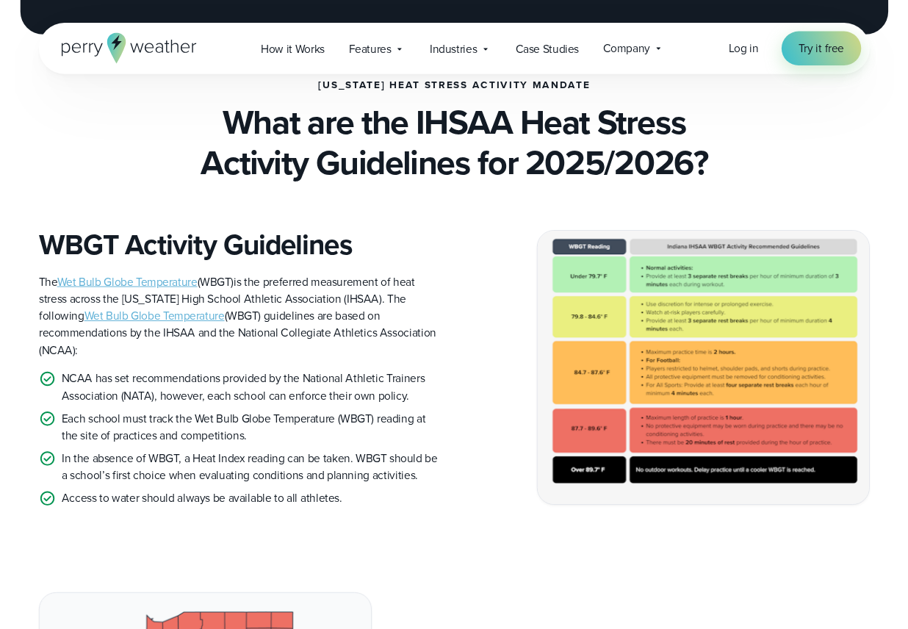
scroll to position [318, 0]
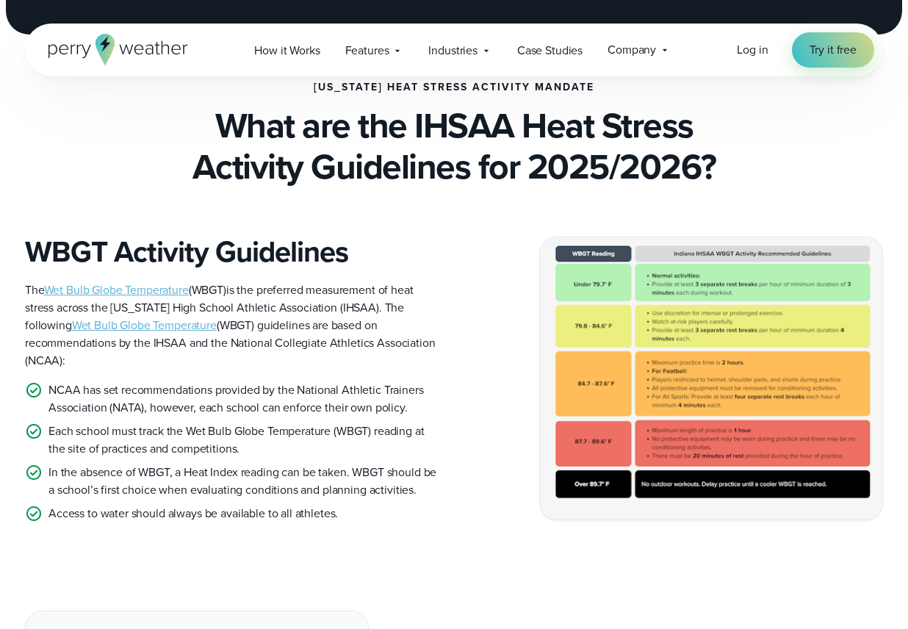
click at [463, 413] on div "WBGT Activity Guidelines The Wet Bulb Globe Temperature (WBGT) is the preferred…" at bounding box center [454, 378] width 858 height 288
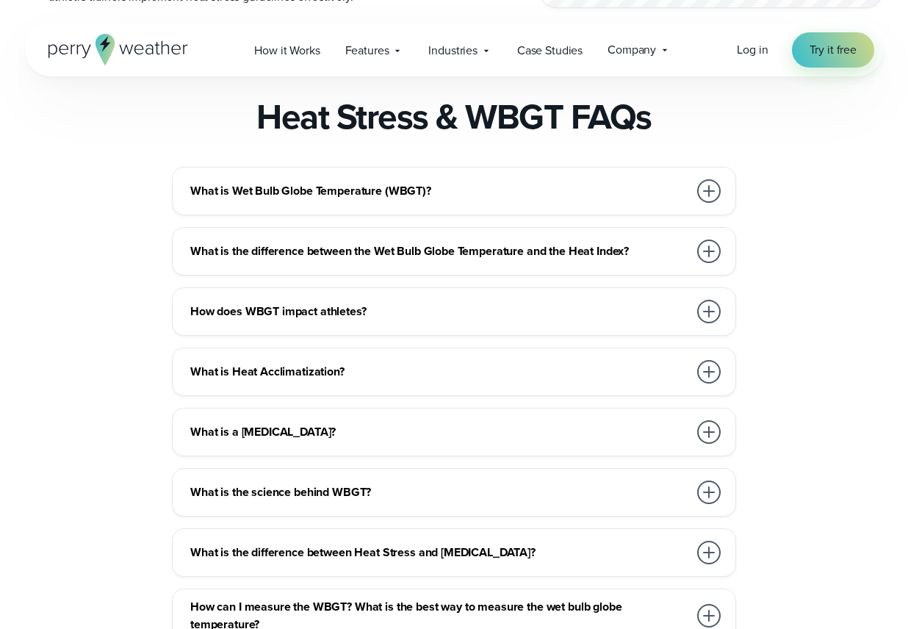
scroll to position [2365, 0]
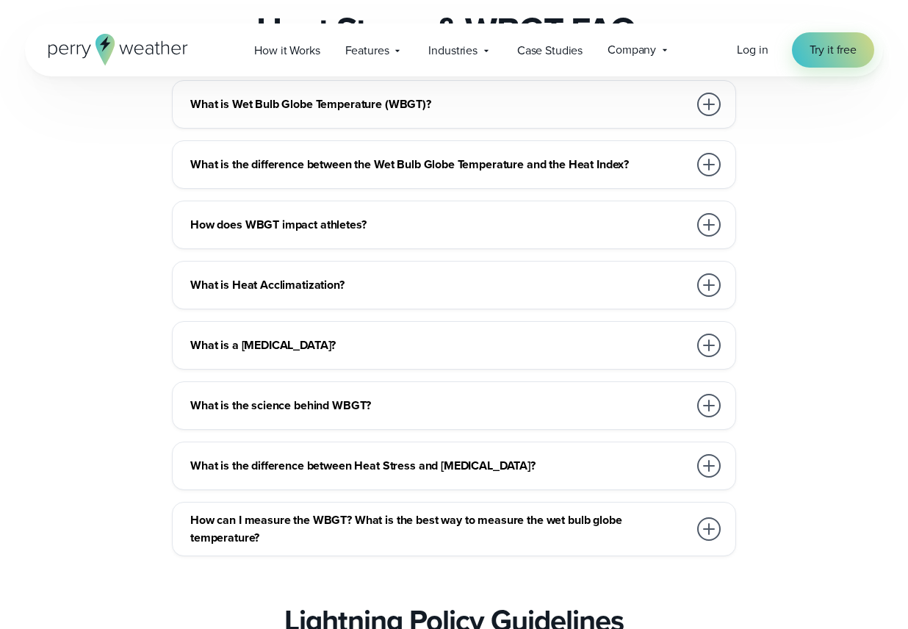
click at [703, 116] on div at bounding box center [709, 105] width 24 height 24
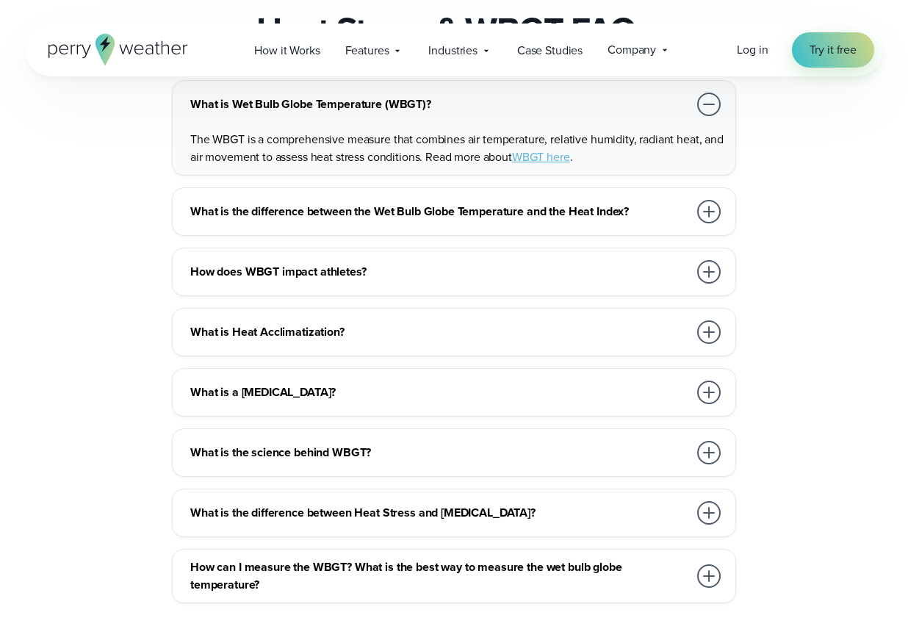
click at [697, 116] on div at bounding box center [709, 105] width 24 height 24
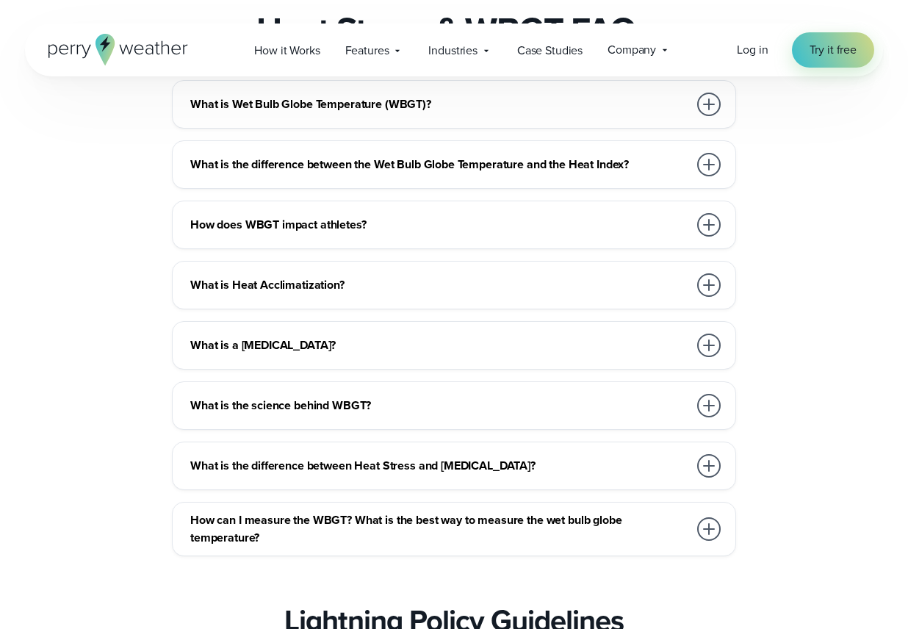
click at [705, 176] on div at bounding box center [709, 165] width 24 height 24
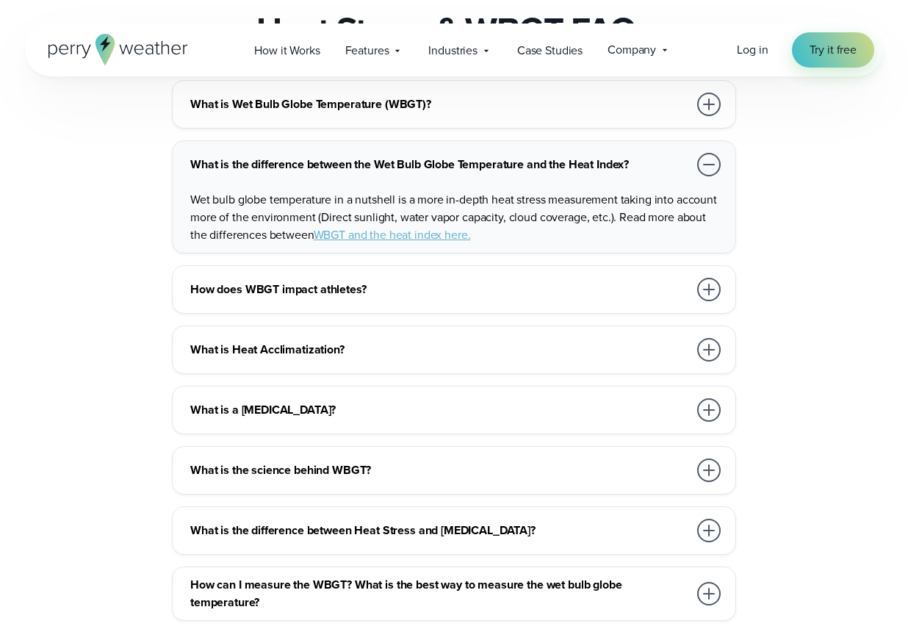
click at [705, 176] on div at bounding box center [709, 165] width 24 height 24
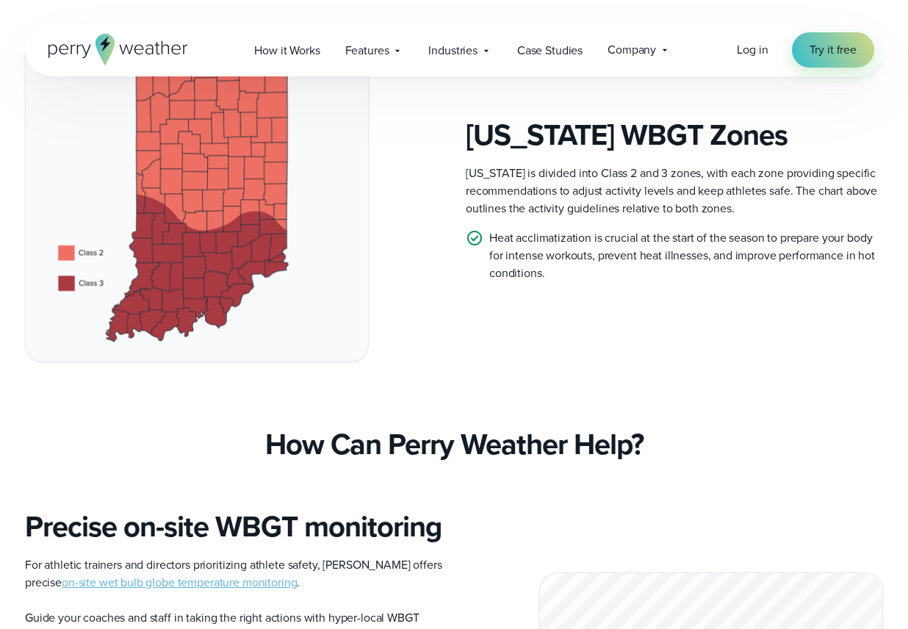
scroll to position [893, 0]
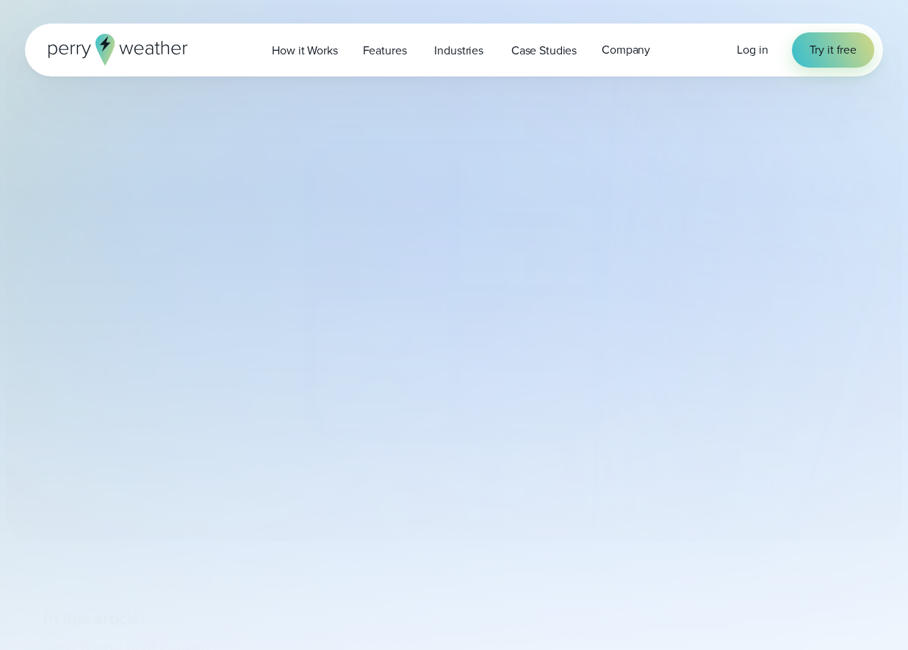
select select "***"
type input "*******"
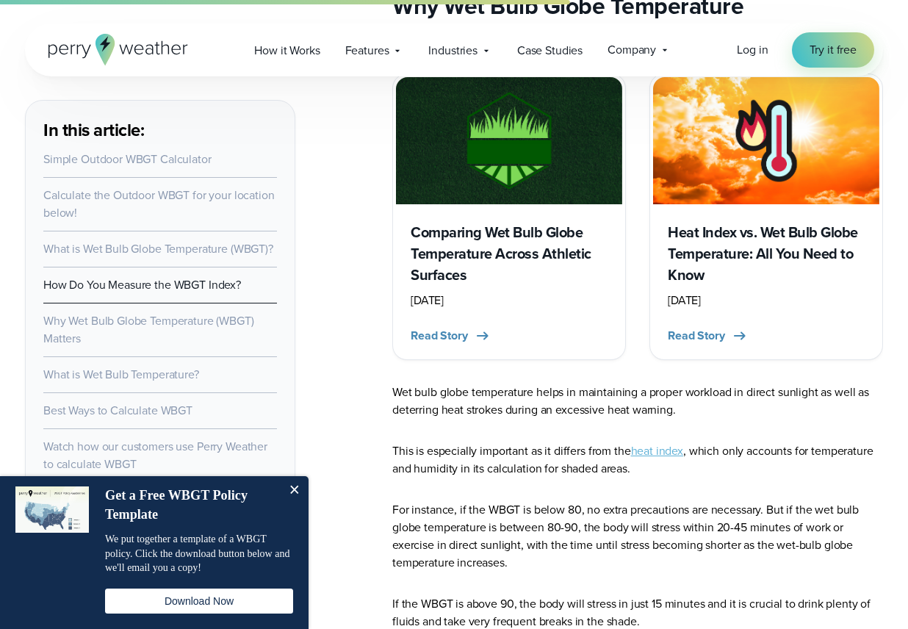
scroll to position [3230, 0]
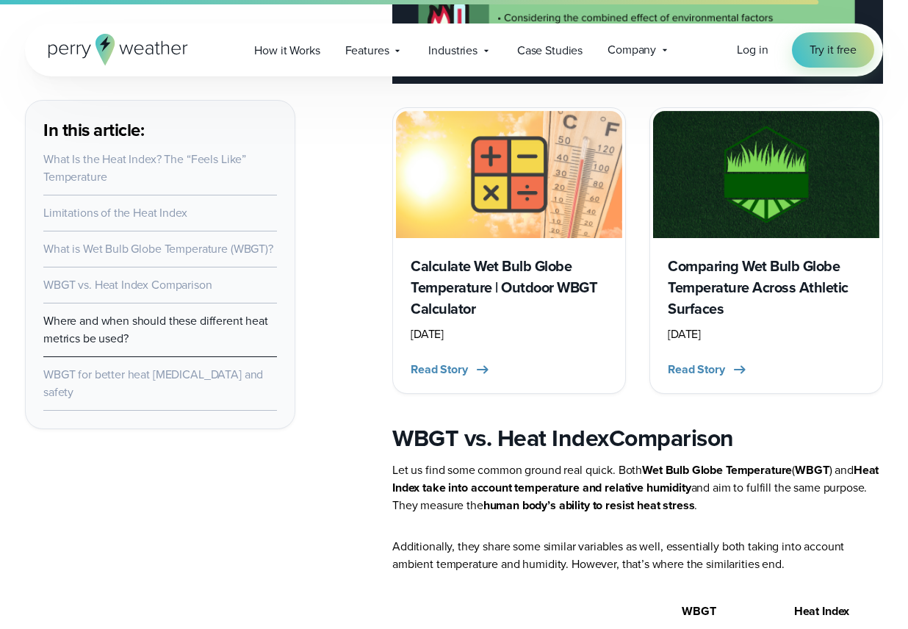
scroll to position [2135, 0]
